Goal: Check status: Check status

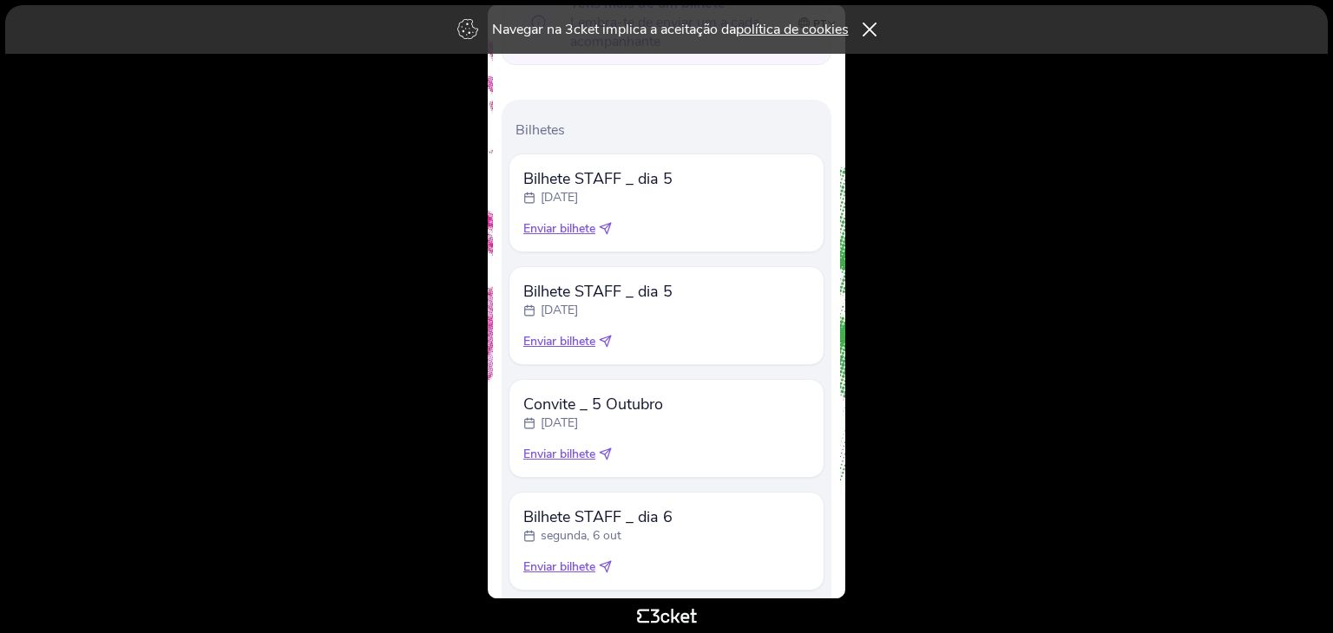
scroll to position [765, 0]
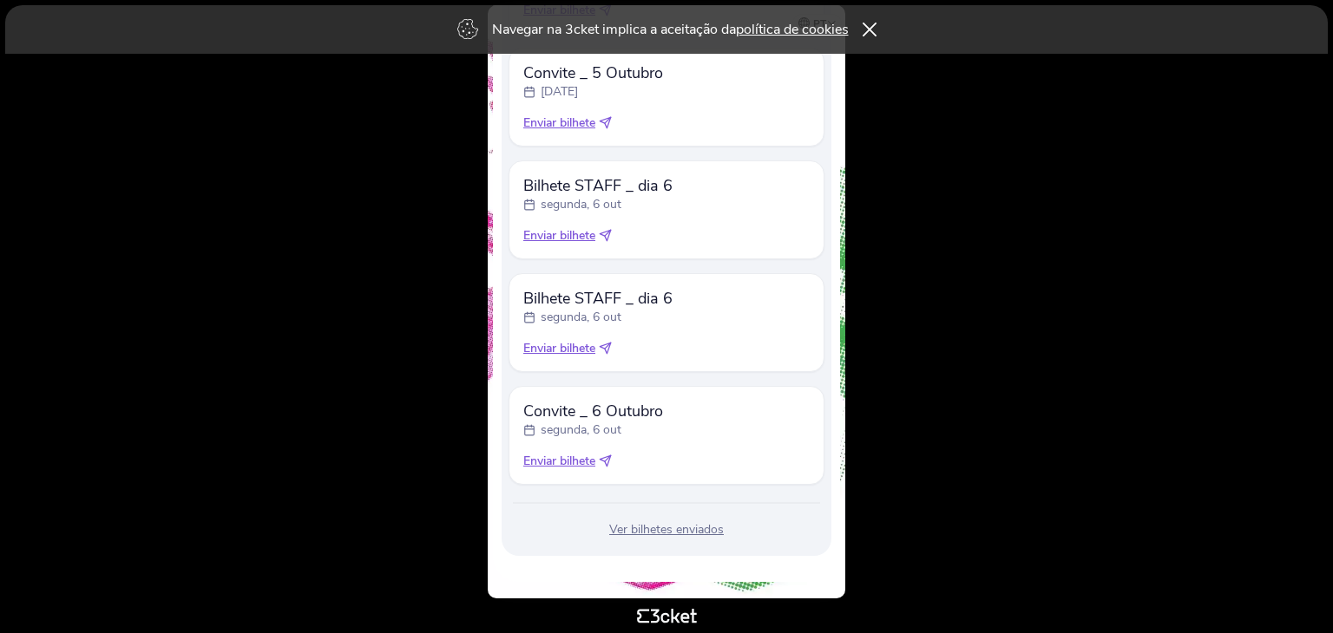
click at [666, 535] on div "Ver bilhetes enviados" at bounding box center [666, 529] width 316 height 17
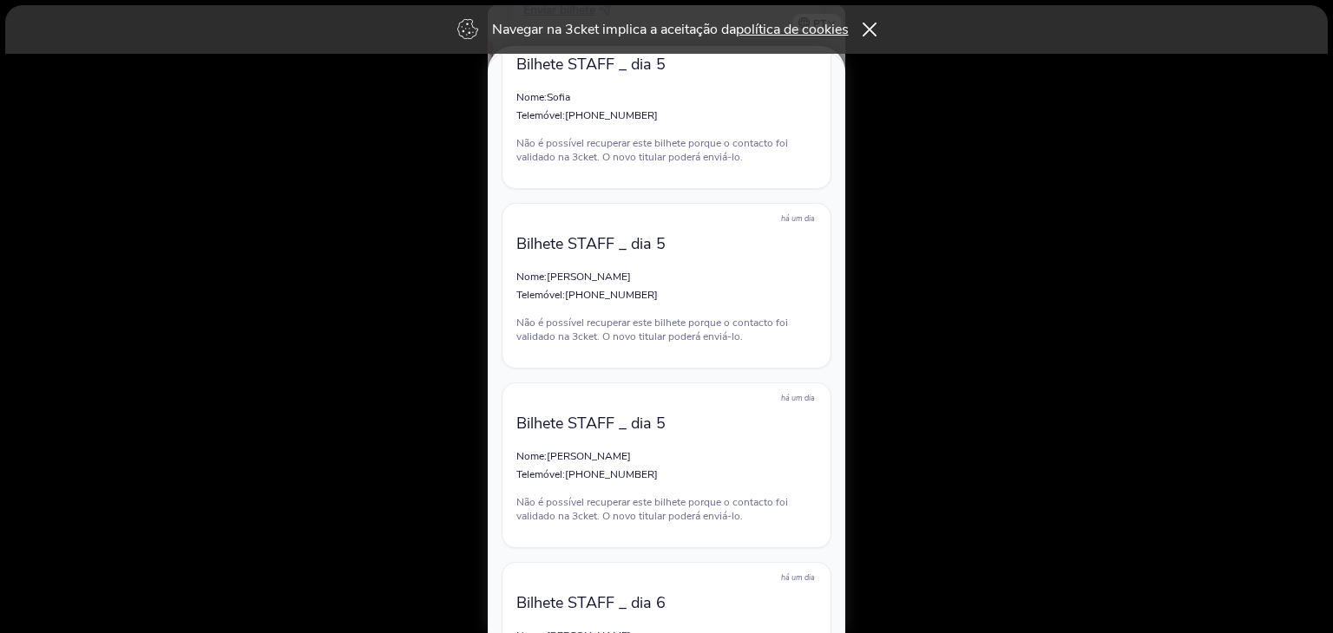
scroll to position [868, 0]
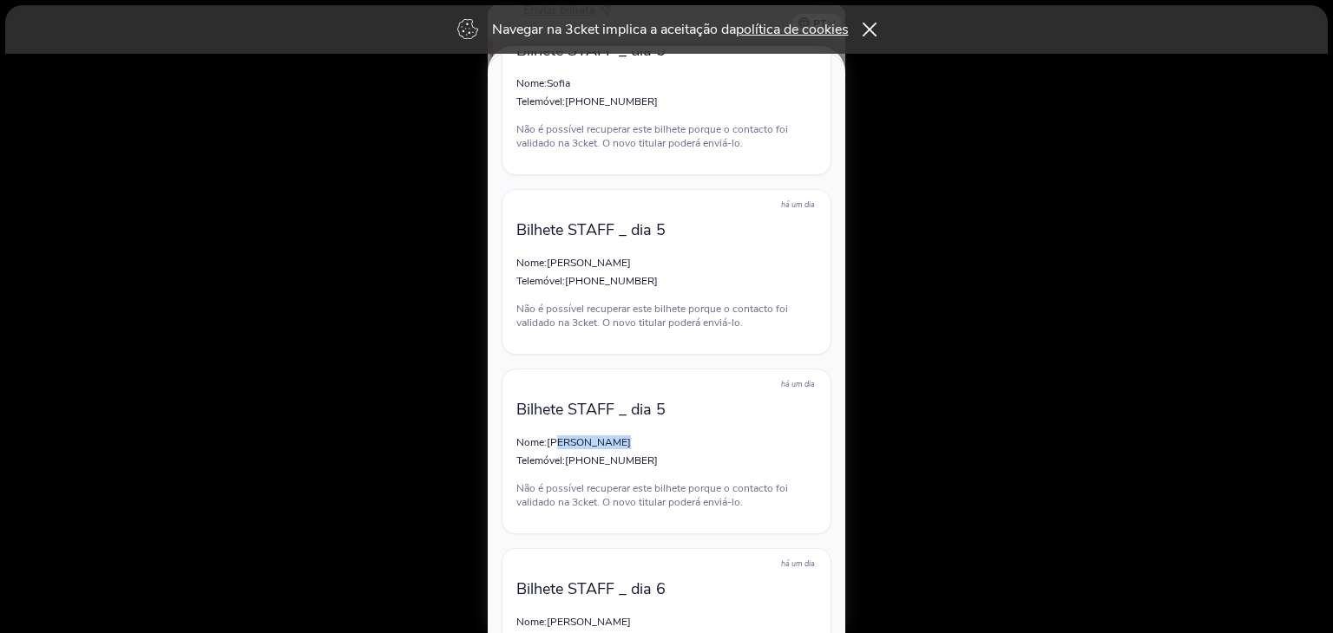
drag, startPoint x: 561, startPoint y: 442, endPoint x: 619, endPoint y: 442, distance: 57.3
click at [619, 442] on span "[PERSON_NAME]" at bounding box center [589, 443] width 84 height 14
drag, startPoint x: 621, startPoint y: 268, endPoint x: 582, endPoint y: 269, distance: 39.0
click at [582, 269] on p "Nome: [PERSON_NAME]" at bounding box center [666, 263] width 300 height 14
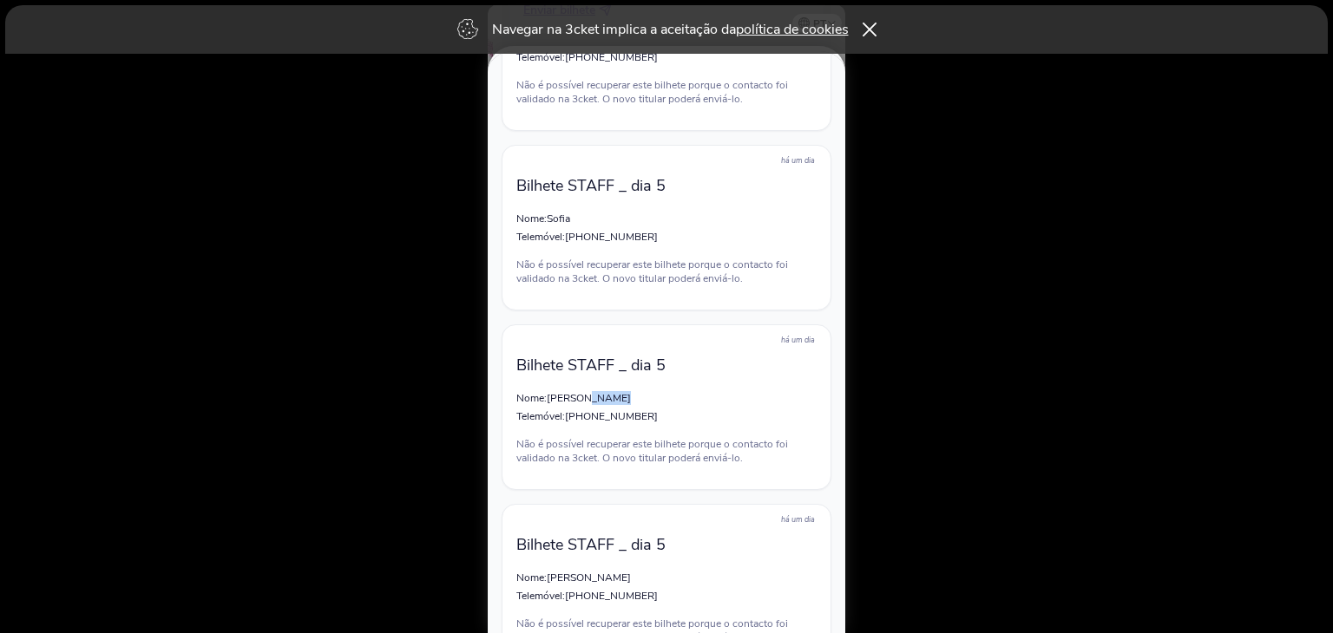
scroll to position [694, 0]
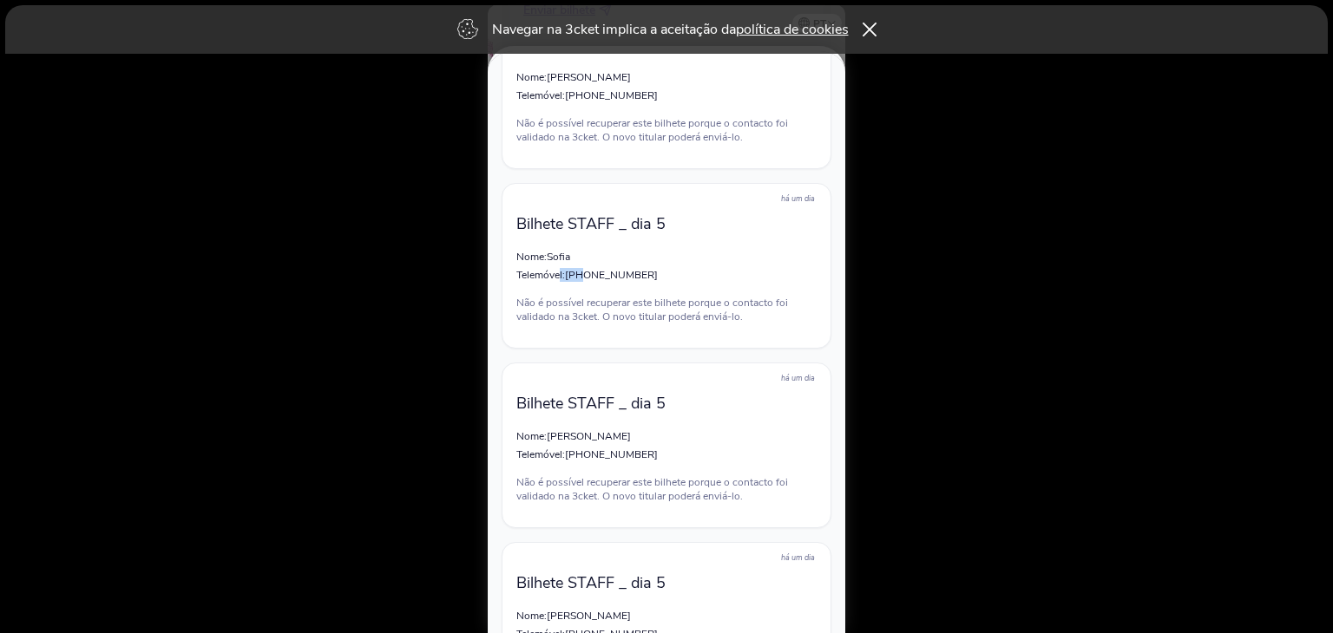
drag, startPoint x: 588, startPoint y: 265, endPoint x: 560, endPoint y: 268, distance: 28.7
click at [560, 268] on div "há um dia Bilhete STAFF _ dia 5 Nome: [PERSON_NAME]: [PHONE_NUMBER] Não é possí…" at bounding box center [666, 266] width 330 height 166
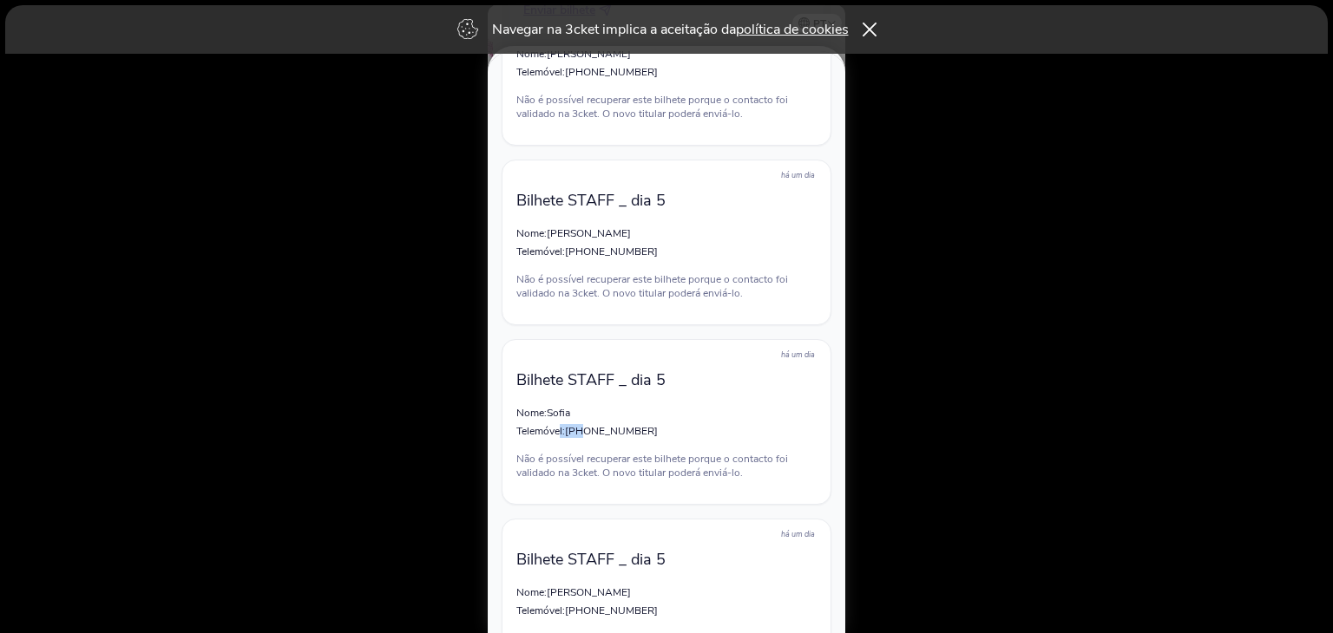
scroll to position [521, 0]
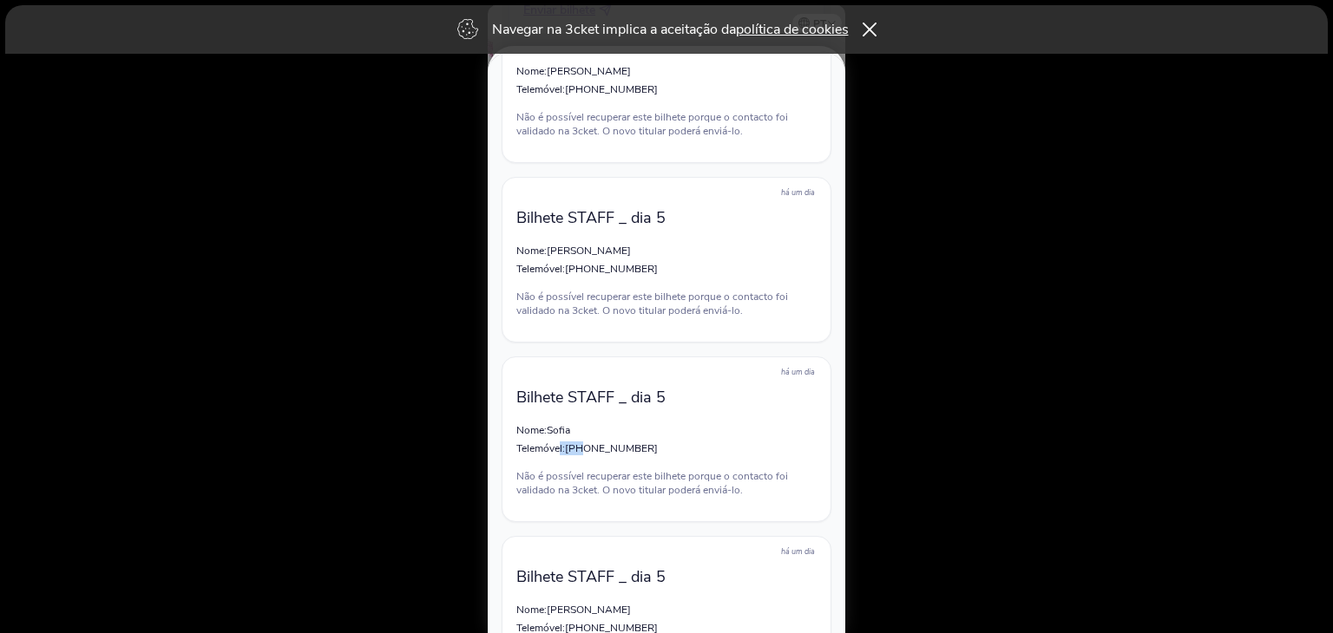
drag, startPoint x: 618, startPoint y: 258, endPoint x: 560, endPoint y: 258, distance: 58.1
click at [560, 258] on span "[PERSON_NAME]" at bounding box center [589, 251] width 84 height 14
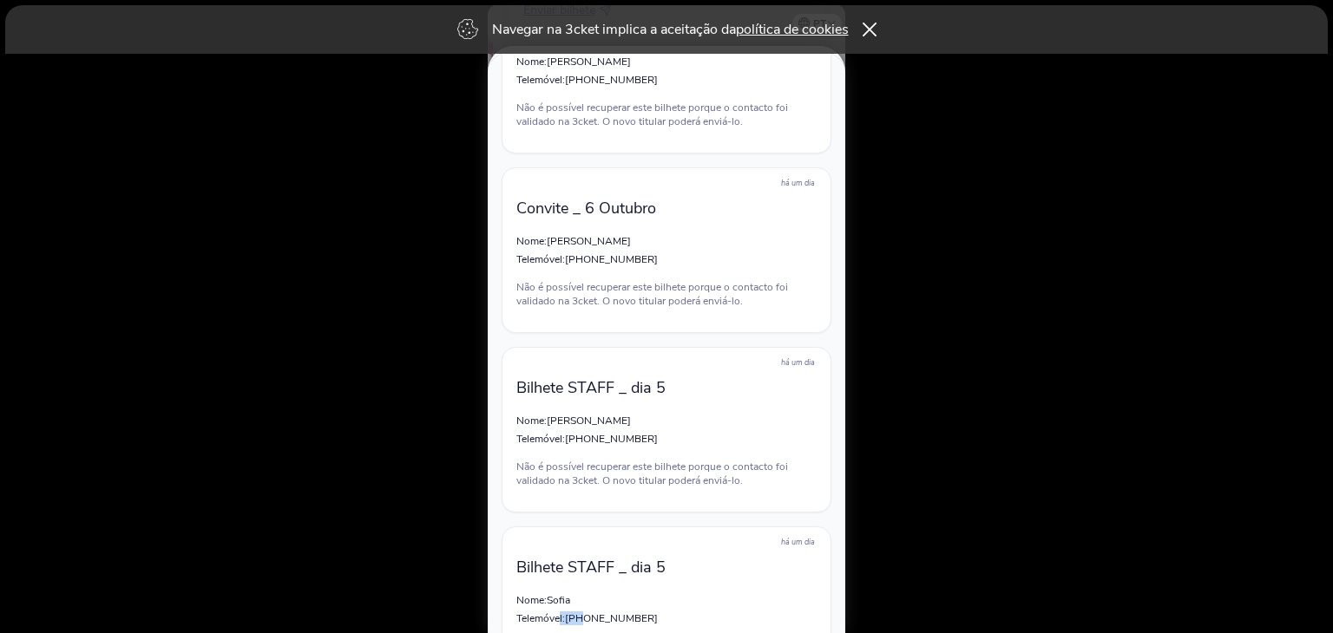
scroll to position [347, 0]
drag, startPoint x: 612, startPoint y: 253, endPoint x: 553, endPoint y: 253, distance: 59.9
click at [553, 253] on div "há um dia Convite _ [DATE] Nome: [PERSON_NAME] Telemóvel: [PHONE_NUMBER] Não é …" at bounding box center [666, 254] width 330 height 166
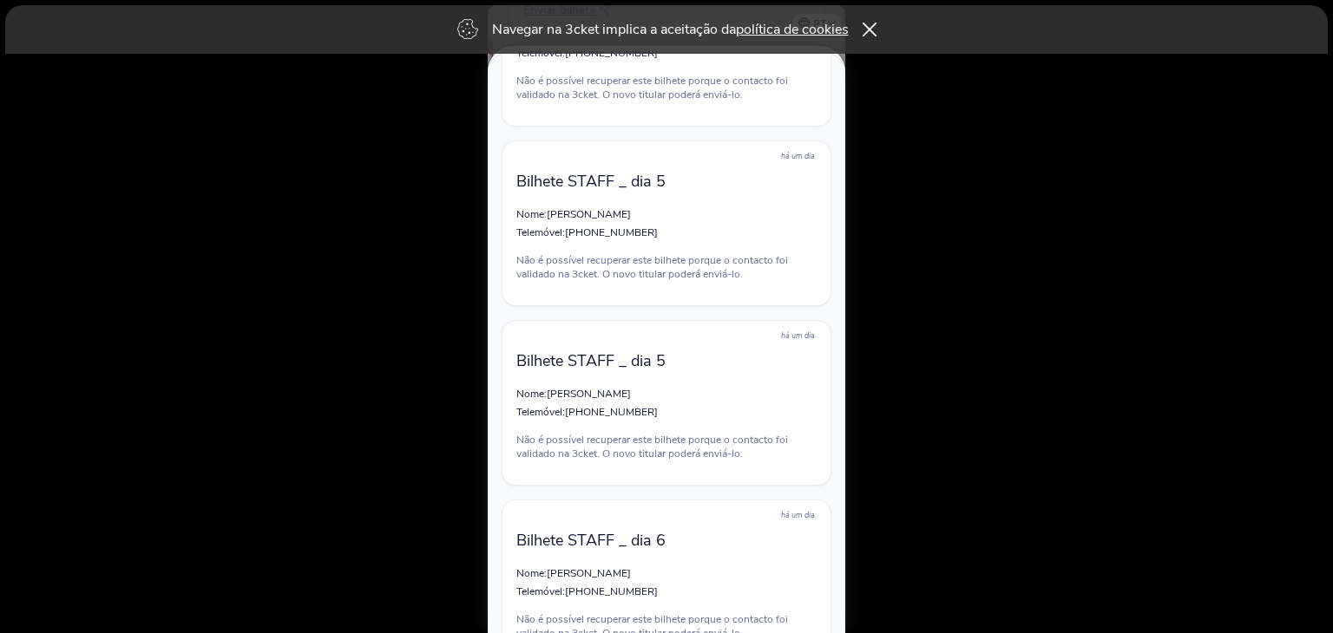
scroll to position [954, 0]
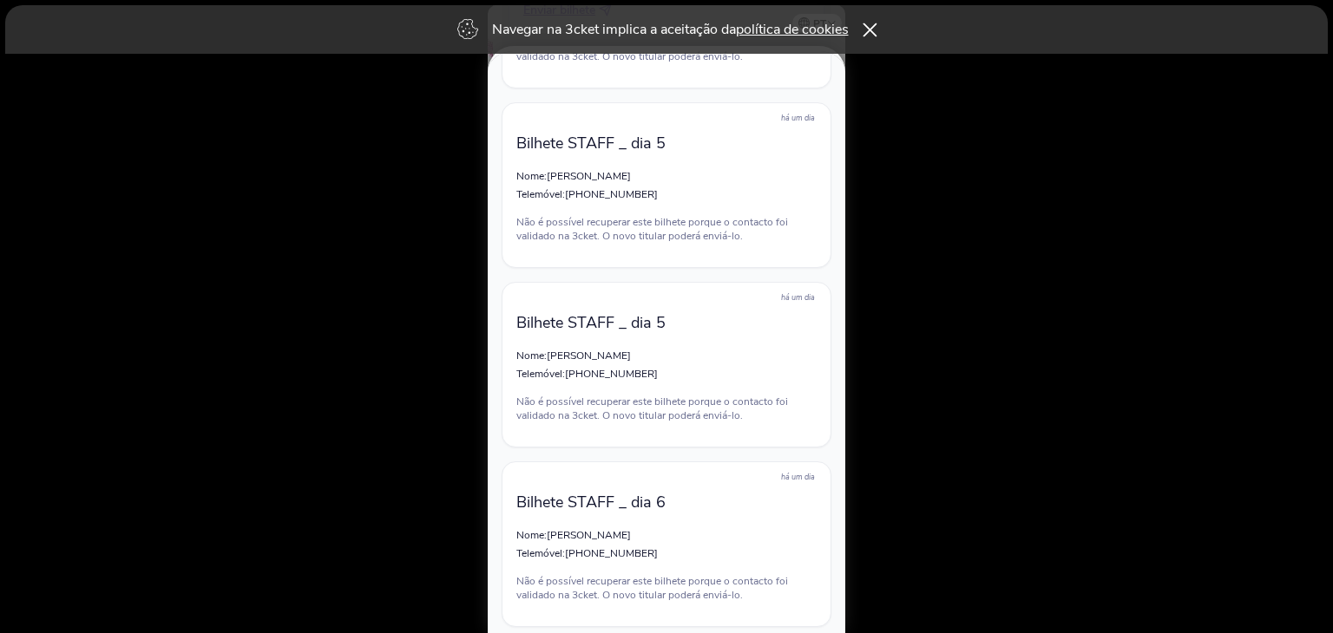
click at [874, 28] on icon at bounding box center [869, 30] width 14 height 14
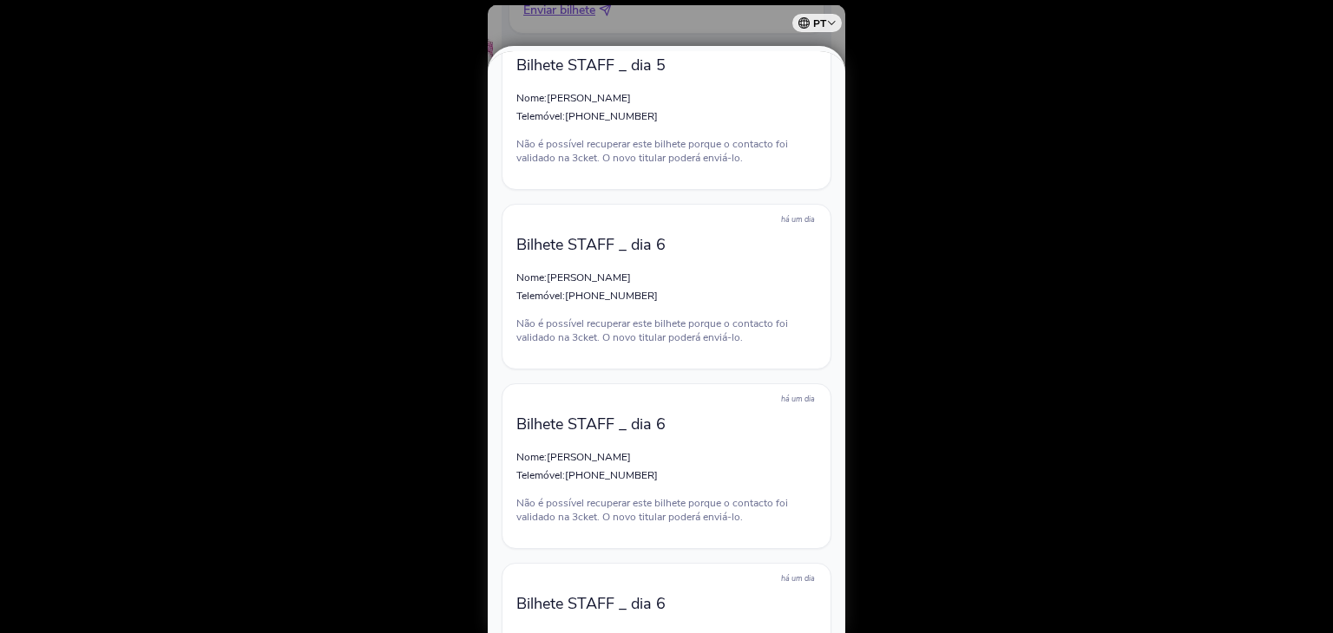
scroll to position [1215, 0]
drag, startPoint x: 1134, startPoint y: 211, endPoint x: 1112, endPoint y: 201, distance: 23.7
click at [1134, 211] on div at bounding box center [666, 316] width 1333 height 633
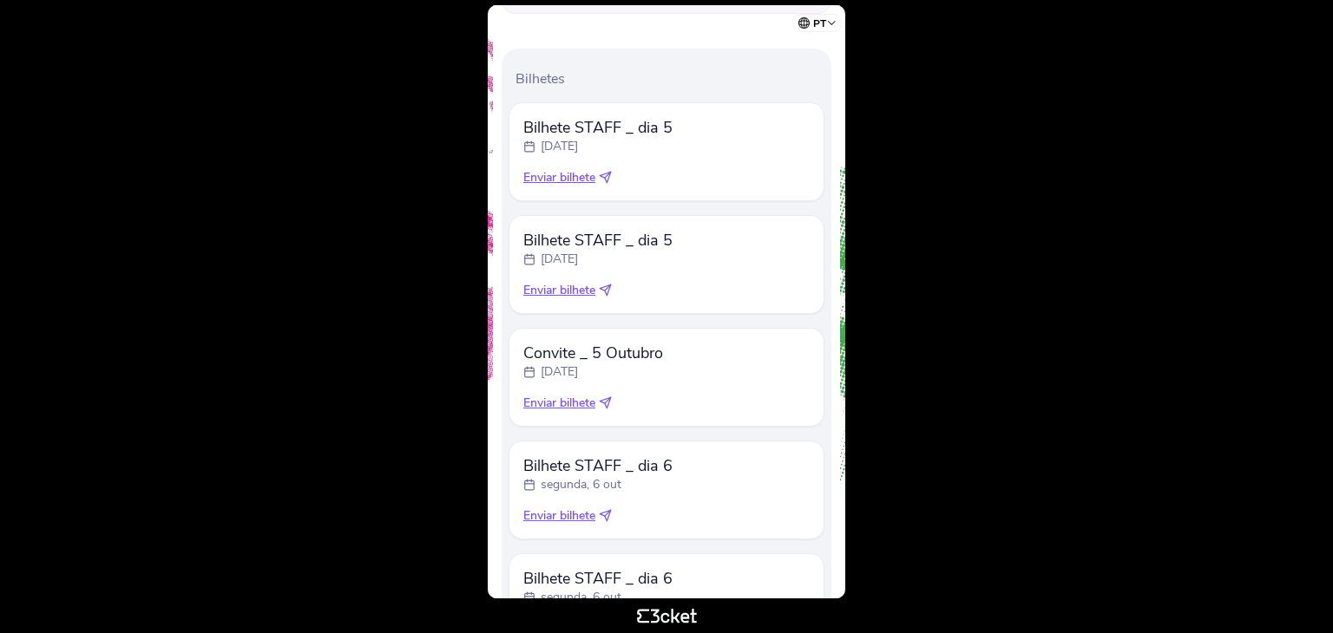
scroll to position [434, 0]
